Goal: Task Accomplishment & Management: Use online tool/utility

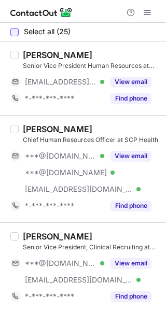
click at [12, 32] on div at bounding box center [14, 32] width 8 height 8
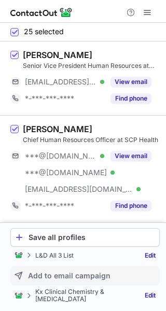
click at [48, 274] on span "Add to email campaign" at bounding box center [69, 275] width 82 height 8
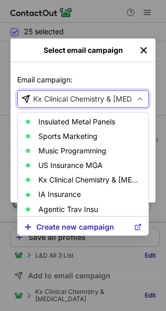
click at [75, 99] on div "Kx Clinical Chemistry & Immunoassay" at bounding box center [88, 99] width 110 height 10
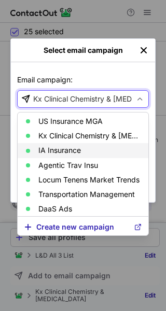
scroll to position [46, 0]
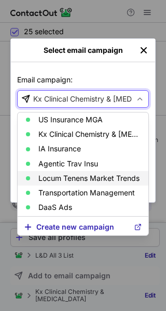
click at [80, 179] on p "Locum Tenens Market Trends" at bounding box center [88, 178] width 101 height 8
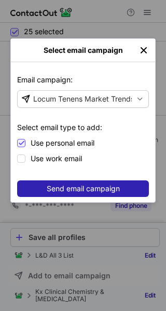
click at [71, 189] on span "Send email campaign" at bounding box center [83, 188] width 73 height 8
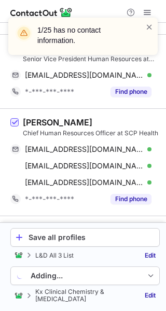
scroll to position [6, 0]
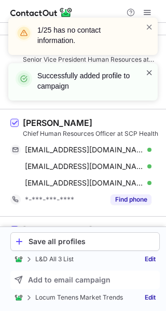
click at [147, 73] on span at bounding box center [149, 72] width 8 height 10
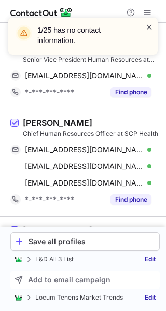
click at [148, 28] on span at bounding box center [149, 27] width 8 height 10
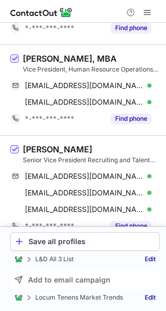
scroll to position [1277, 0]
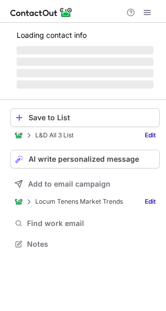
scroll to position [234, 166]
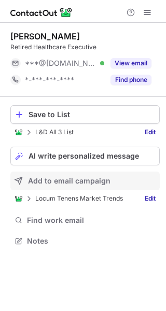
click at [74, 179] on span "Add to email campaign" at bounding box center [69, 181] width 82 height 8
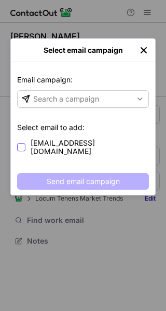
click at [79, 141] on span "patgball@gmail.com" at bounding box center [90, 147] width 118 height 17
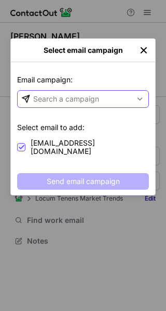
click at [90, 91] on div "Search a campaign" at bounding box center [75, 99] width 114 height 17
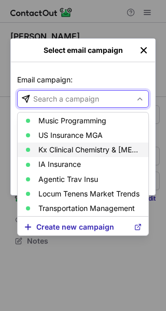
scroll to position [46, 0]
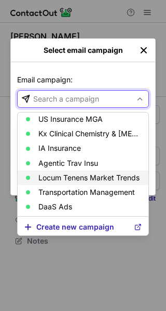
click at [85, 175] on p "Locum Tenens Market Trends" at bounding box center [88, 177] width 101 height 8
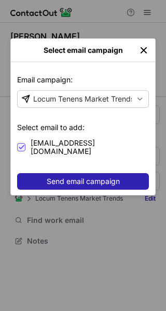
click at [65, 177] on span "Send email campaign" at bounding box center [83, 181] width 73 height 8
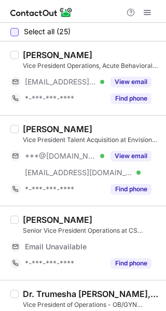
click at [16, 28] on div at bounding box center [14, 32] width 8 height 8
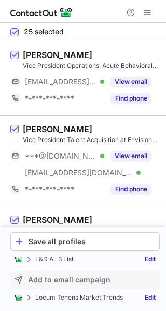
click at [68, 278] on span "Add to email campaign" at bounding box center [69, 279] width 82 height 8
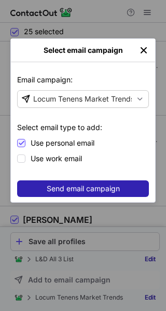
click at [92, 191] on span "Send email campaign" at bounding box center [83, 188] width 73 height 8
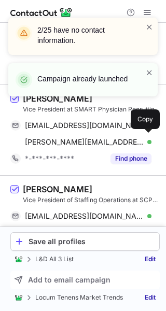
scroll to position [326, 0]
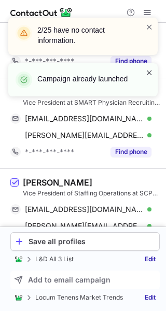
click at [150, 76] on span at bounding box center [149, 72] width 8 height 10
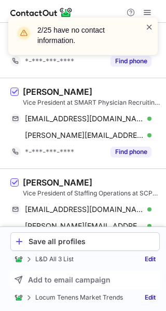
click at [148, 25] on span at bounding box center [149, 27] width 8 height 10
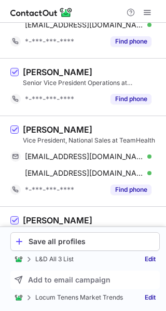
scroll to position [1888, 0]
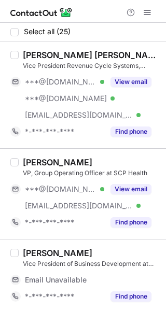
click at [17, 32] on div at bounding box center [14, 32] width 8 height 8
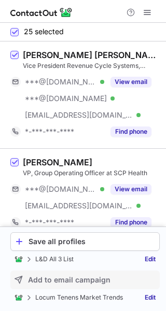
click at [69, 270] on button "Add to email campaign" at bounding box center [84, 279] width 149 height 19
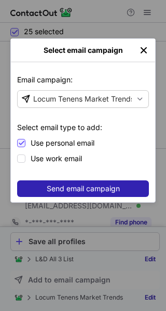
click at [65, 187] on span "Send email campaign" at bounding box center [83, 188] width 73 height 8
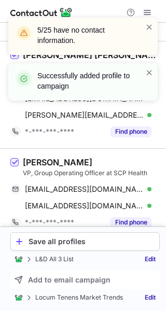
click at [144, 68] on div "Successfully added profile to campaign" at bounding box center [78, 81] width 133 height 29
click at [152, 69] on span at bounding box center [149, 72] width 8 height 10
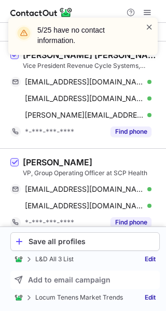
click at [149, 27] on span at bounding box center [149, 27] width 8 height 10
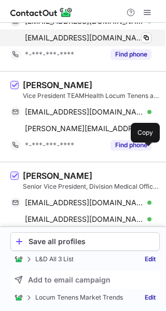
scroll to position [2064, 0]
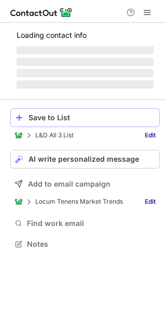
scroll to position [276, 166]
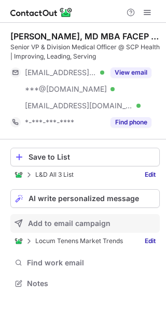
click at [76, 224] on span "Add to email campaign" at bounding box center [69, 223] width 82 height 8
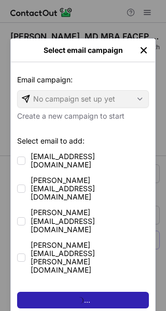
scroll to position [293, 158]
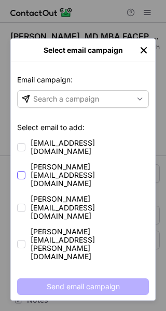
click at [110, 163] on span "brianmarydawson@yahoo.com" at bounding box center [90, 175] width 118 height 25
click at [90, 144] on span "brianmary@me.com" at bounding box center [90, 147] width 118 height 17
click at [100, 112] on div "Email campaign: Email campaign: Search a campaign" at bounding box center [83, 91] width 132 height 46
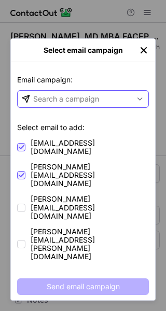
click at [99, 101] on div "Search a campaign" at bounding box center [75, 99] width 114 height 17
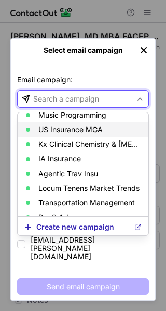
scroll to position [39, 0]
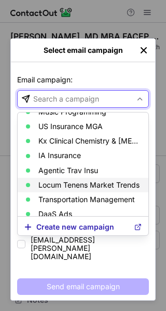
click at [81, 183] on p "Locum Tenens Market Trends" at bounding box center [88, 185] width 101 height 8
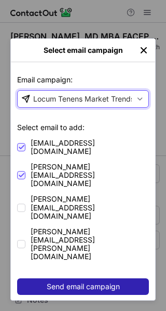
click at [63, 282] on span "Send email campaign" at bounding box center [83, 286] width 73 height 8
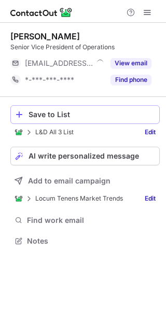
scroll to position [234, 166]
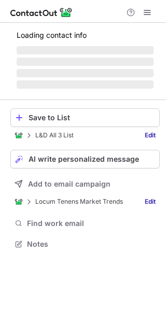
scroll to position [250, 166]
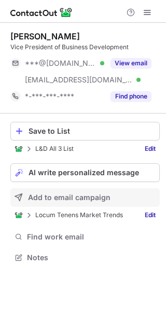
click at [54, 194] on span "Add to email campaign" at bounding box center [69, 197] width 82 height 8
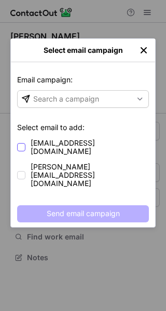
click at [84, 141] on span "[EMAIL_ADDRESS][DOMAIN_NAME]" at bounding box center [90, 147] width 118 height 17
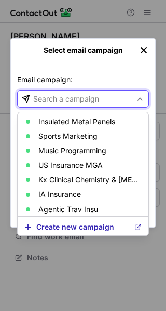
click at [101, 98] on div "Search a campaign" at bounding box center [75, 99] width 114 height 17
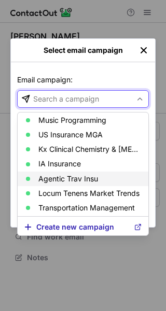
scroll to position [31, 0]
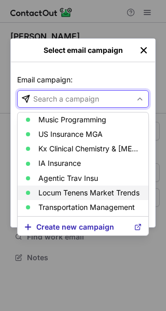
click at [85, 190] on p "Locum Tenens Market Trends" at bounding box center [88, 192] width 101 height 8
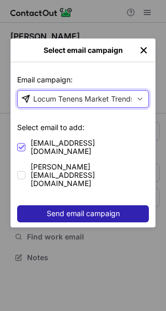
click at [105, 209] on span "Send email campaign" at bounding box center [83, 213] width 73 height 8
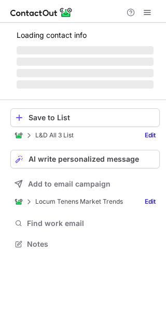
scroll to position [267, 166]
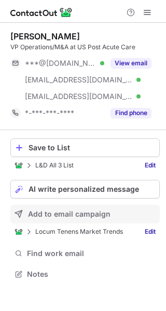
click at [48, 212] on span "Add to email campaign" at bounding box center [69, 214] width 82 height 8
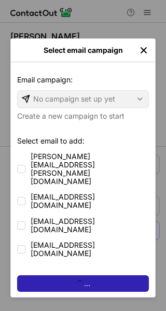
scroll to position [283, 166]
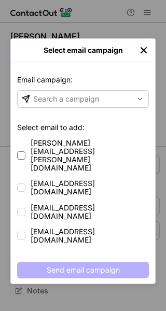
click at [117, 139] on span "marcie.matthews@yahoo.com" at bounding box center [90, 155] width 118 height 33
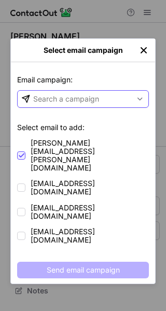
click at [92, 91] on div "Search a campaign" at bounding box center [75, 99] width 114 height 17
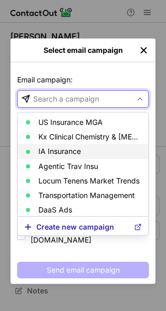
scroll to position [45, 0]
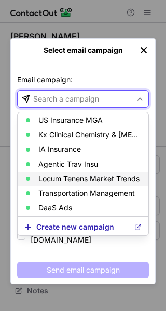
click at [93, 176] on p "Locum Tenens Market Trends" at bounding box center [88, 179] width 101 height 8
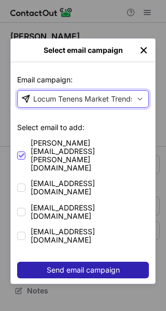
click at [69, 266] on span "Send email campaign" at bounding box center [83, 270] width 73 height 8
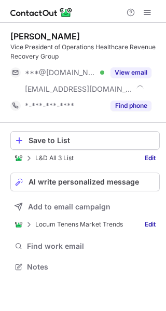
scroll to position [259, 166]
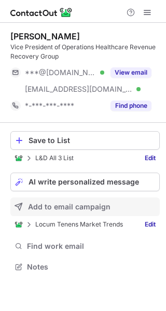
click at [72, 206] on span "Add to email campaign" at bounding box center [69, 206] width 82 height 8
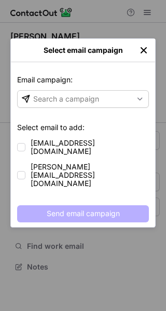
click at [90, 135] on p "Select email to add:" at bounding box center [83, 130] width 132 height 16
click at [90, 142] on span "bfloyd65804@gmail.com" at bounding box center [90, 147] width 118 height 17
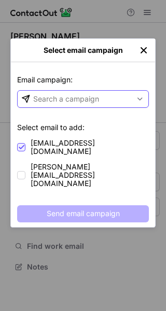
click at [94, 96] on div "Search a campaign" at bounding box center [66, 99] width 66 height 10
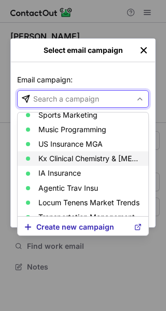
scroll to position [28, 0]
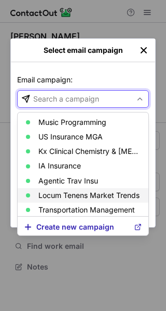
click at [80, 193] on p "Locum Tenens Market Trends" at bounding box center [88, 195] width 101 height 8
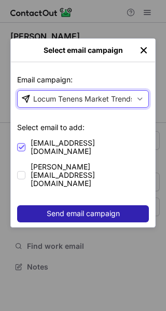
click at [73, 209] on span "Send email campaign" at bounding box center [83, 213] width 73 height 8
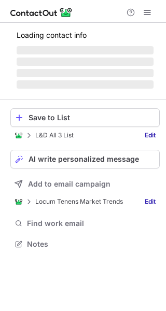
scroll to position [276, 166]
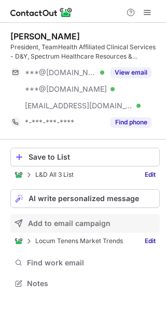
click at [70, 225] on span "Add to email campaign" at bounding box center [69, 223] width 82 height 8
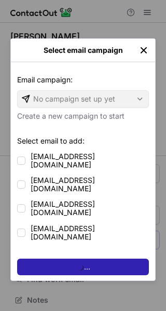
scroll to position [293, 158]
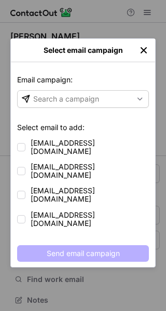
click at [105, 153] on div "mkingsley35@gmail.com mkingsley24@hotmail.com mark_kingsley@dystaffing.com mark…" at bounding box center [83, 183] width 132 height 90
click at [101, 163] on span "mkingsley24@hotmail.com" at bounding box center [90, 171] width 118 height 17
click at [100, 142] on span "mkingsley35@gmail.com" at bounding box center [90, 147] width 118 height 17
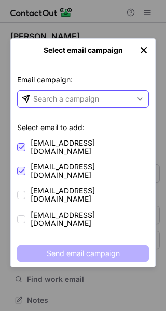
click at [109, 99] on div "Search a campaign" at bounding box center [75, 99] width 114 height 17
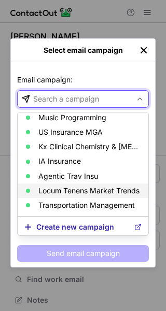
scroll to position [36, 0]
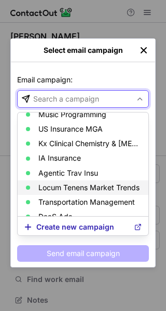
click at [79, 187] on p "Locum Tenens Market Trends" at bounding box center [88, 187] width 101 height 8
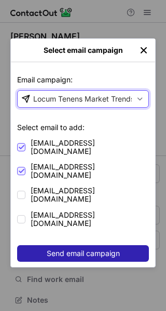
click at [75, 249] on span "Send email campaign" at bounding box center [83, 253] width 73 height 8
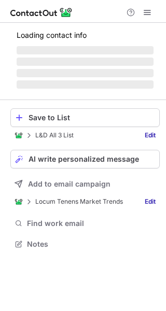
scroll to position [259, 166]
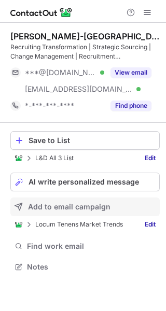
click at [75, 203] on span "Add to email campaign" at bounding box center [69, 206] width 82 height 8
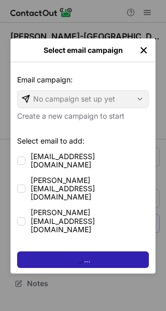
scroll to position [276, 166]
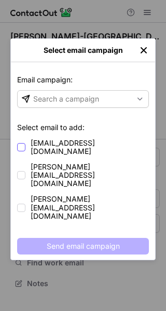
click at [103, 143] on span "empowered1@hotmail.com" at bounding box center [90, 147] width 118 height 17
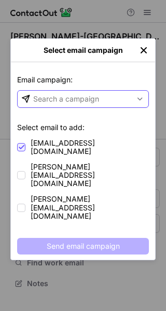
click at [109, 103] on div "Search a campaign" at bounding box center [75, 99] width 114 height 17
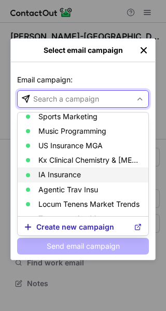
scroll to position [46, 0]
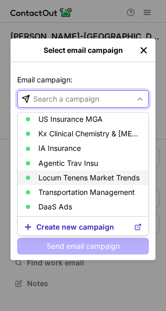
click at [85, 178] on p "Locum Tenens Market Trends" at bounding box center [88, 177] width 101 height 8
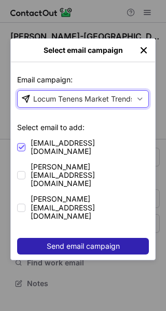
click at [74, 238] on button "Send email campaign" at bounding box center [83, 246] width 132 height 17
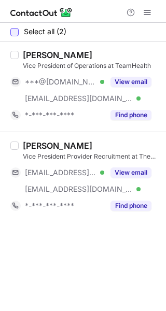
click at [16, 32] on div at bounding box center [14, 32] width 8 height 8
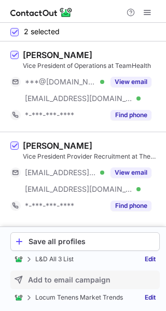
click at [79, 277] on span "Add to email campaign" at bounding box center [69, 279] width 82 height 8
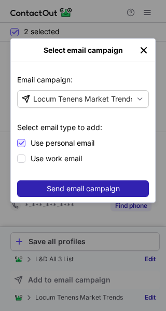
click at [84, 185] on span "Send email campaign" at bounding box center [83, 188] width 73 height 8
